Goal: Task Accomplishment & Management: Complete application form

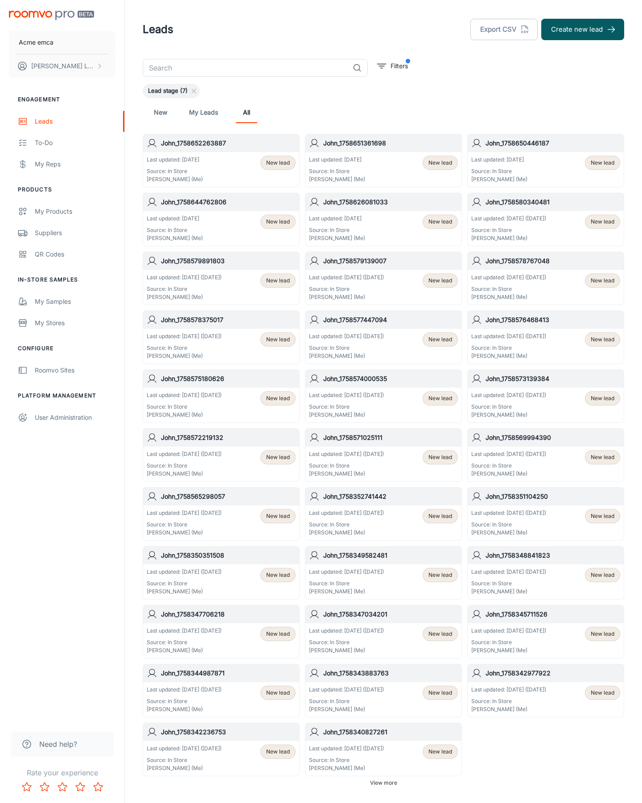
click at [583, 29] on button "Create new lead" at bounding box center [582, 29] width 83 height 21
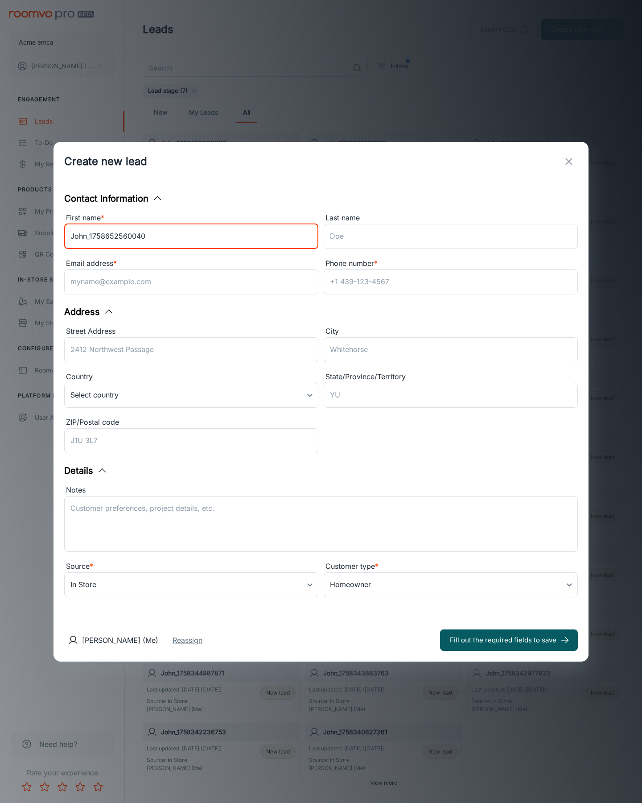
type input "John_1758652560040"
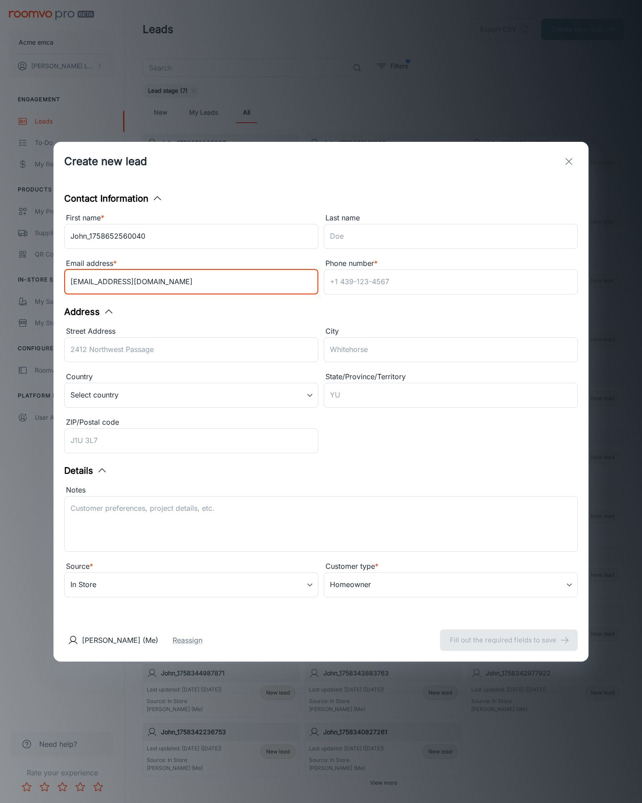
type input "[EMAIL_ADDRESS][DOMAIN_NAME]"
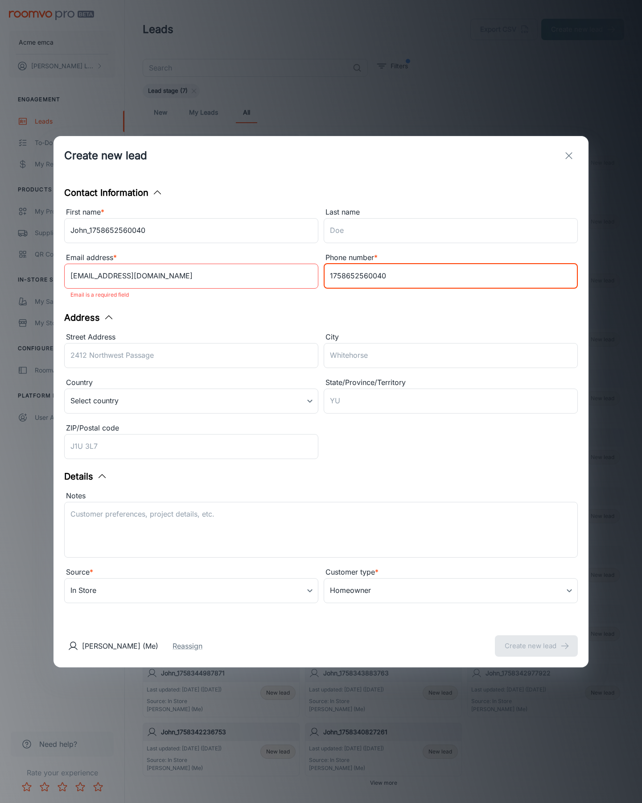
type input "1758652560040"
click at [537, 640] on button "Create new lead" at bounding box center [536, 645] width 83 height 21
